Goal: Task Accomplishment & Management: Manage account settings

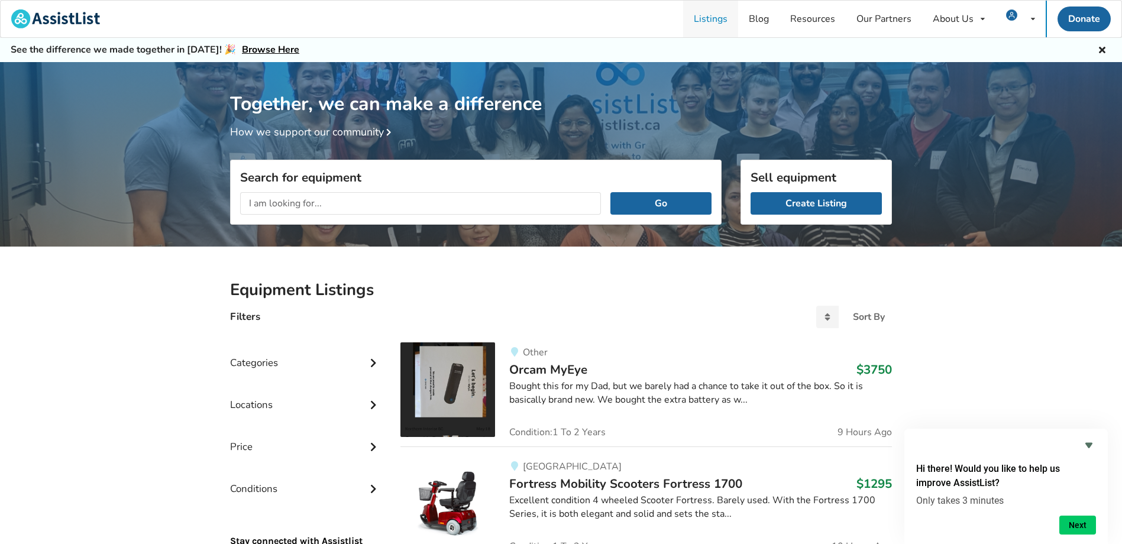
click at [715, 21] on link "Listings" at bounding box center [710, 19] width 55 height 37
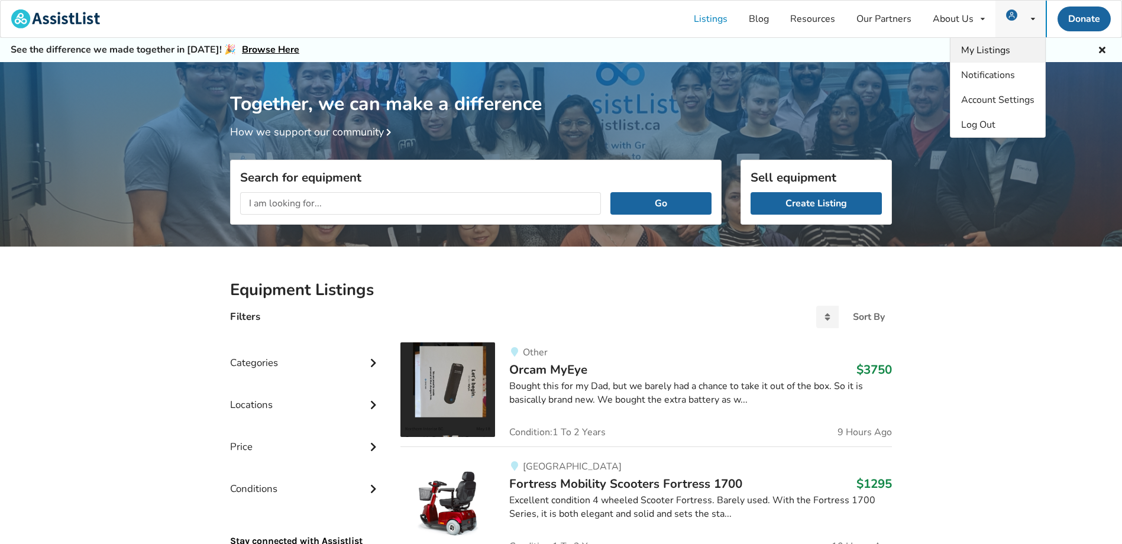
click at [998, 53] on span "My Listings" at bounding box center [985, 50] width 49 height 13
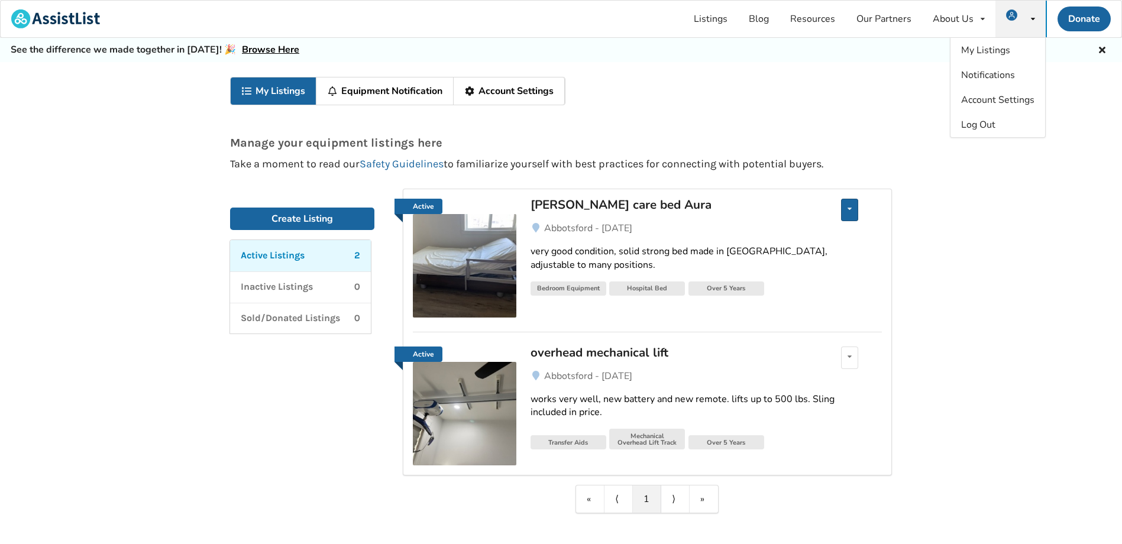
click at [849, 207] on icon at bounding box center [850, 208] width 4 height 7
click at [905, 209] on div "Active [PERSON_NAME] care bed Aura Edit listing Renew listing Mark as Sold Dele…" at bounding box center [648, 351] width 518 height 325
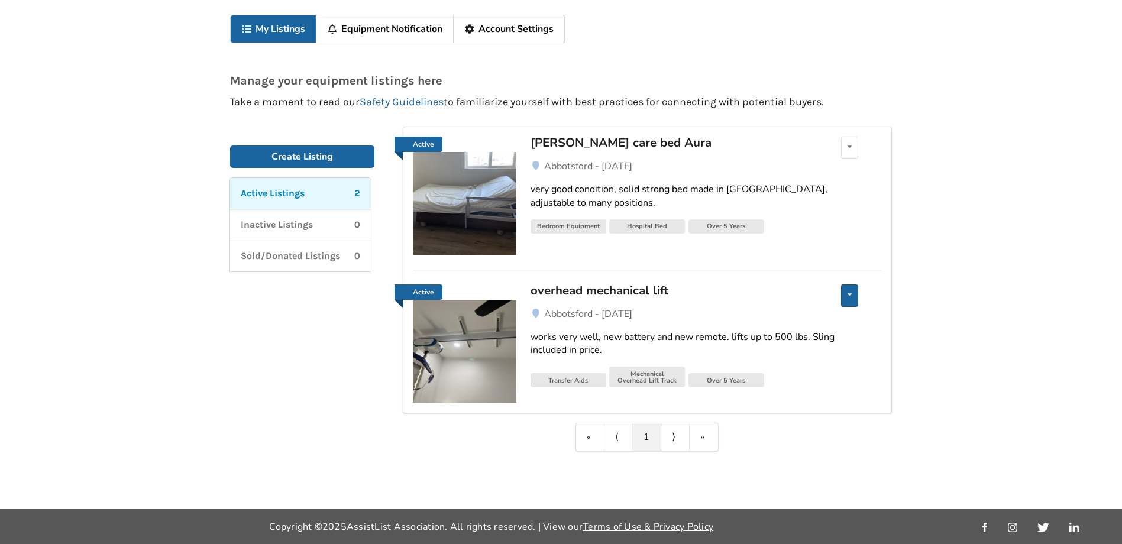
click at [854, 298] on div "Edit listing Renew listing Mark as Sold Delete listing" at bounding box center [849, 296] width 17 height 22
click at [919, 297] on div "My Listings Equipment Notification Account Settings Manage your equipment listi…" at bounding box center [561, 254] width 1122 height 509
click at [460, 341] on img at bounding box center [465, 352] width 104 height 104
